Goal: Navigation & Orientation: Find specific page/section

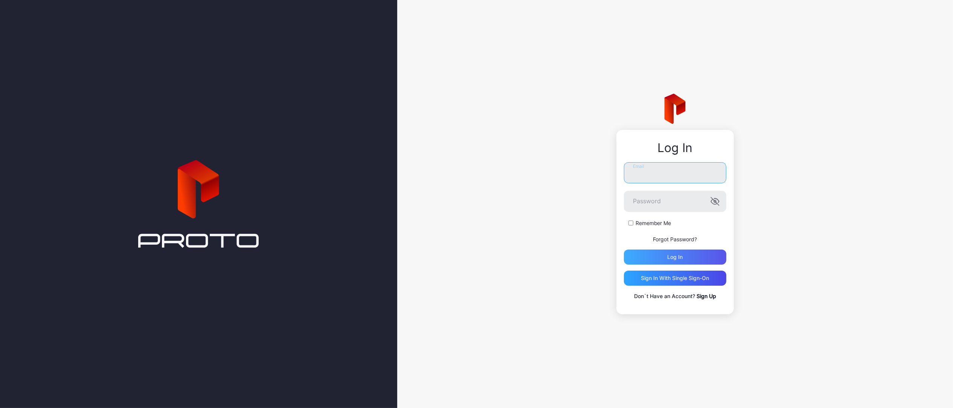
type input "**********"
click at [664, 253] on div "Log in" at bounding box center [675, 257] width 102 height 15
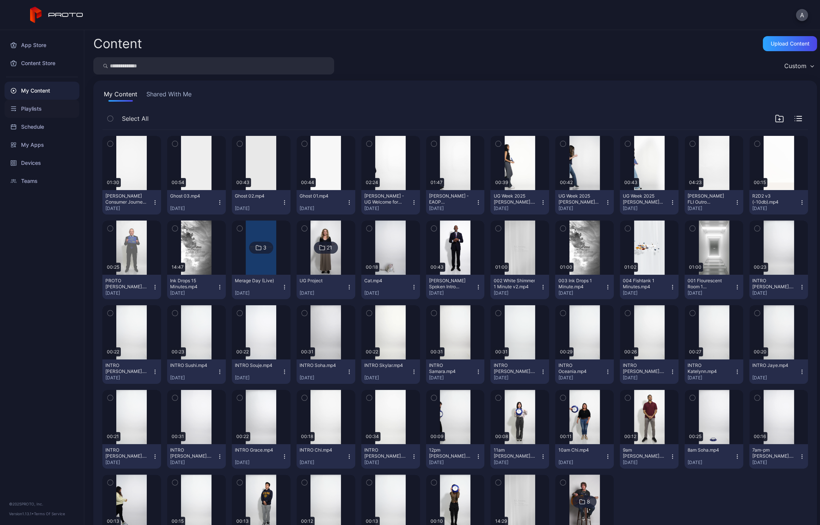
click at [40, 108] on div "Playlists" at bounding box center [42, 109] width 75 height 18
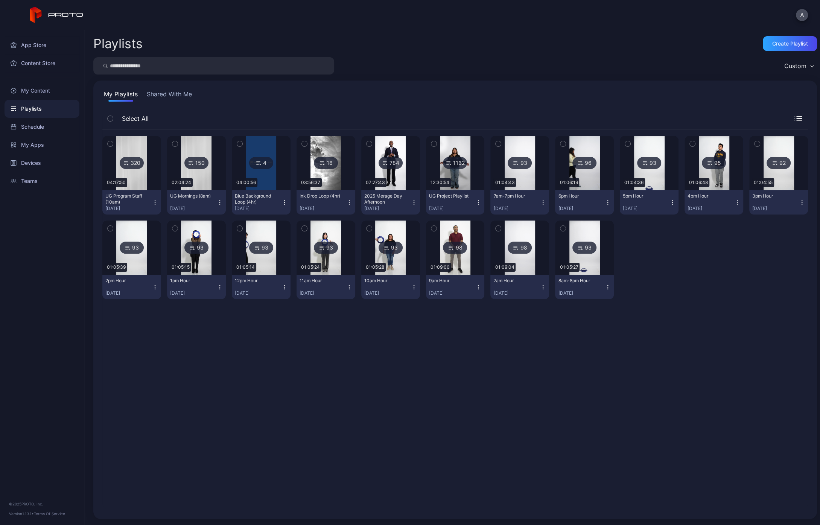
click at [334, 265] on img at bounding box center [326, 248] width 30 height 54
